Goal: Task Accomplishment & Management: Use online tool/utility

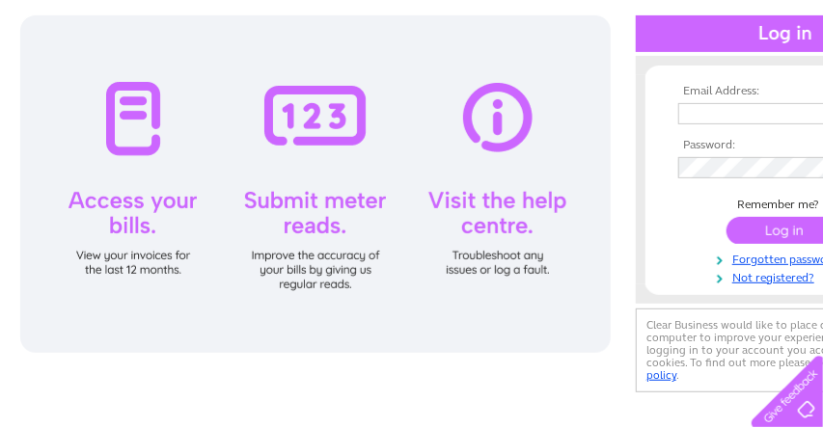
scroll to position [204, 0]
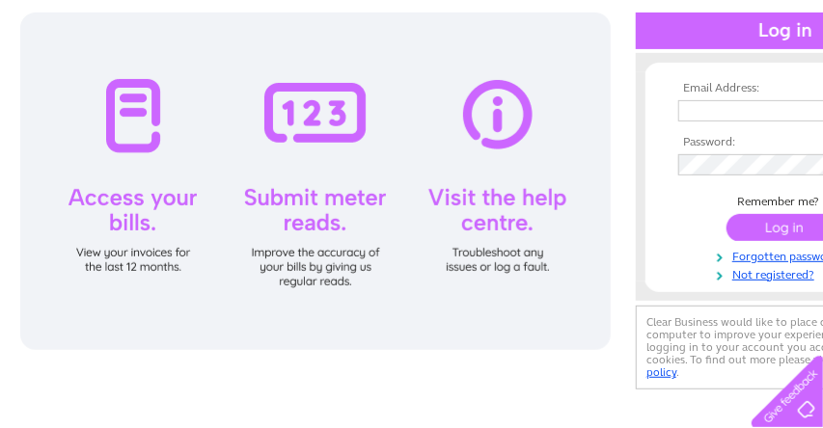
type input "[EMAIL_ADDRESS][DOMAIN_NAME]"
click at [348, 256] on div at bounding box center [315, 182] width 590 height 338
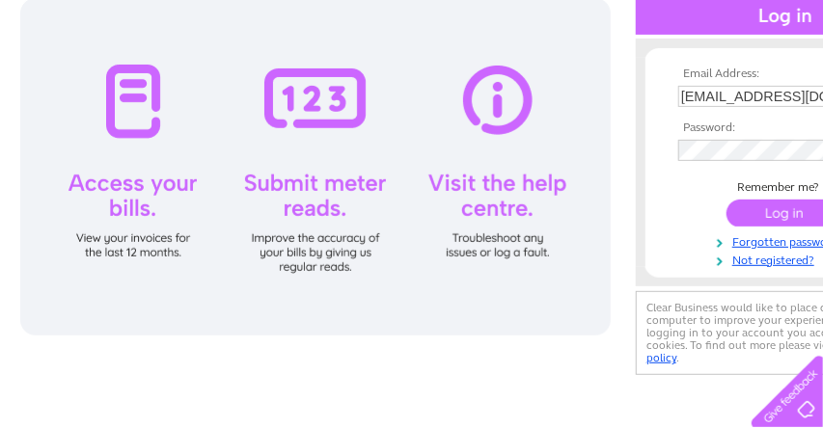
scroll to position [225, 0]
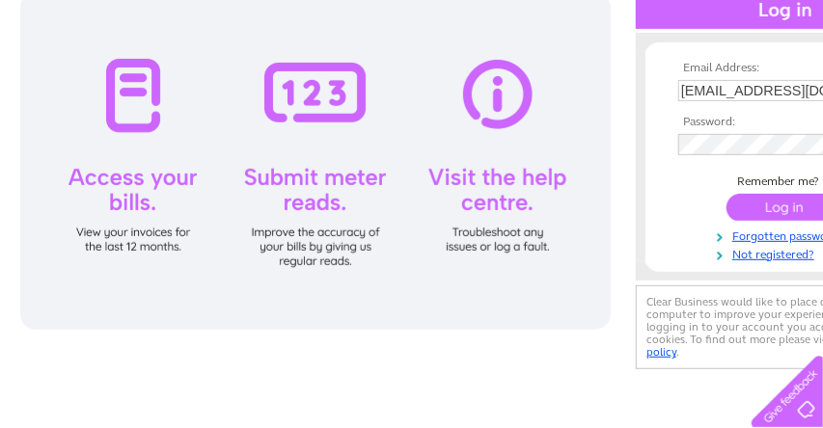
click at [769, 208] on input "submit" at bounding box center [785, 207] width 119 height 27
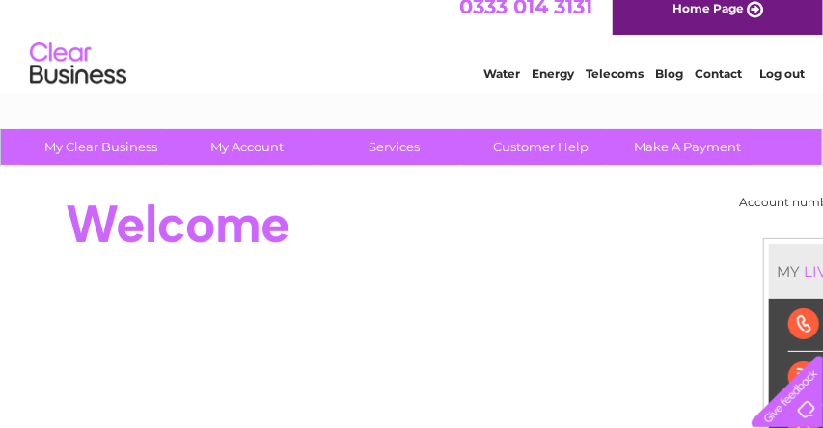
scroll to position [20, 0]
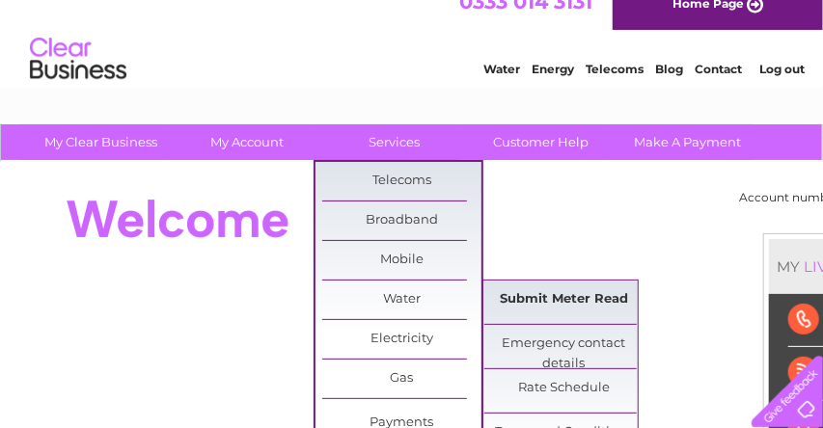
click at [544, 296] on link "Submit Meter Read" at bounding box center [563, 300] width 159 height 39
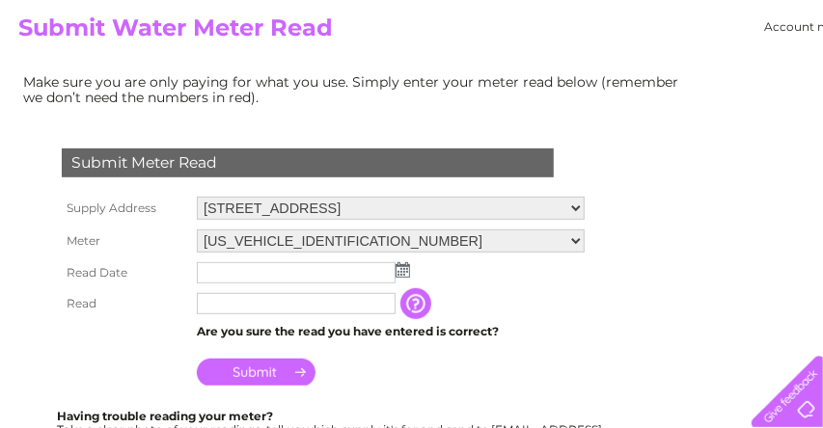
scroll to position [224, 0]
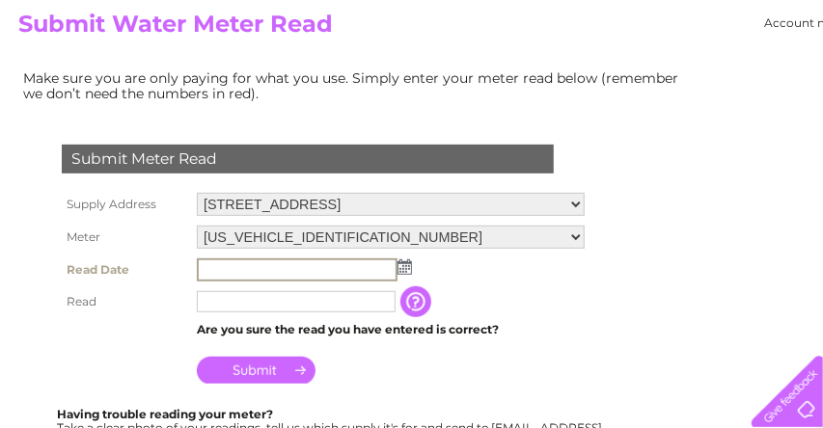
click at [304, 269] on input "text" at bounding box center [297, 269] width 201 height 23
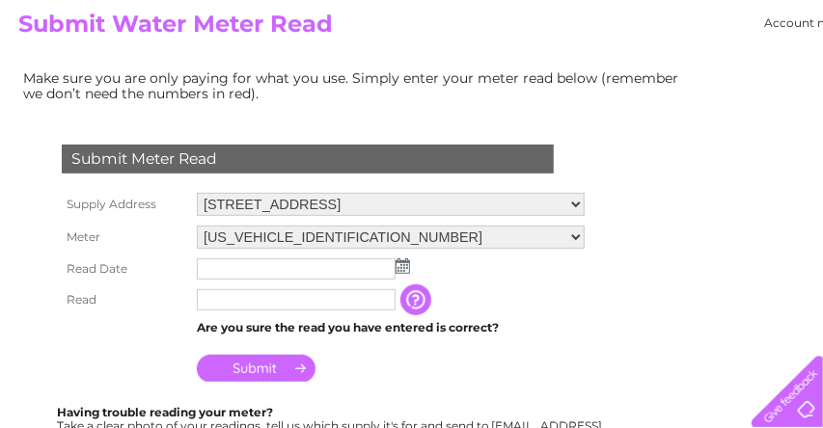
click at [402, 267] on img at bounding box center [402, 265] width 14 height 15
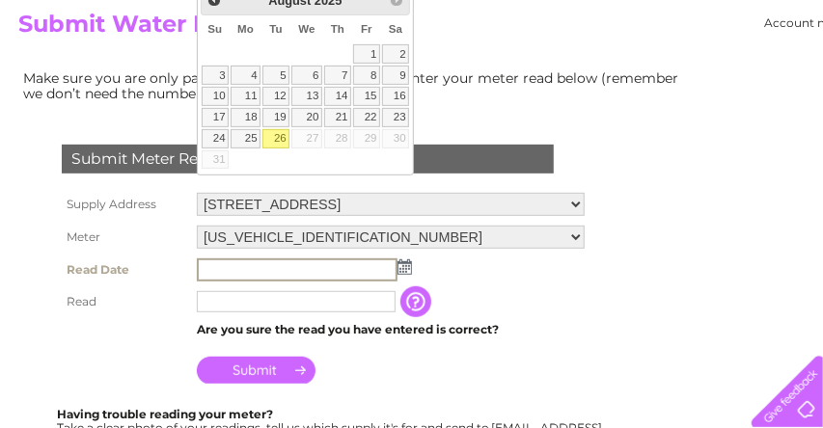
click at [289, 149] on link "26" at bounding box center [275, 138] width 27 height 19
type input "2025/08/26"
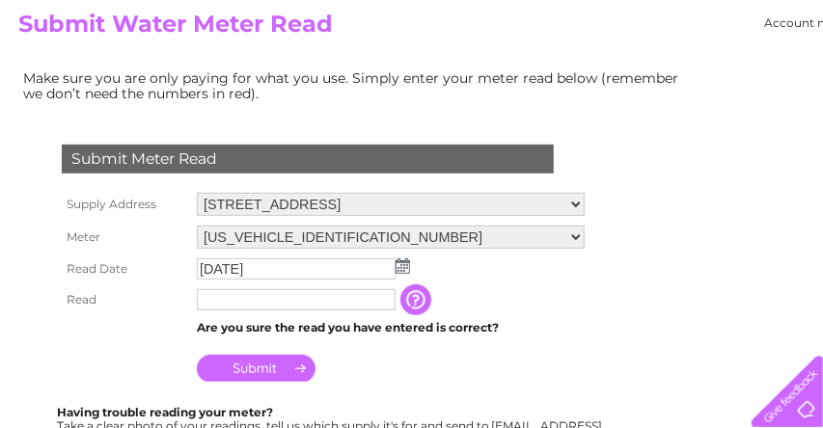
click at [282, 301] on input "text" at bounding box center [296, 299] width 199 height 21
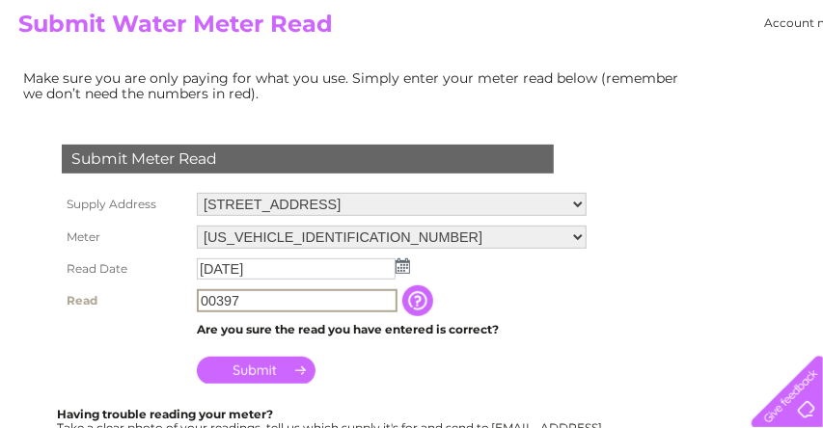
type input "00397"
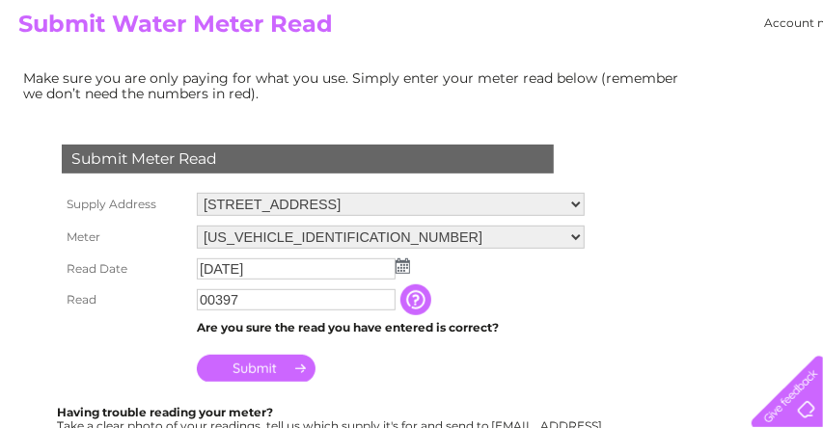
click at [243, 373] on input "Submit" at bounding box center [256, 368] width 119 height 27
